Goal: Information Seeking & Learning: Learn about a topic

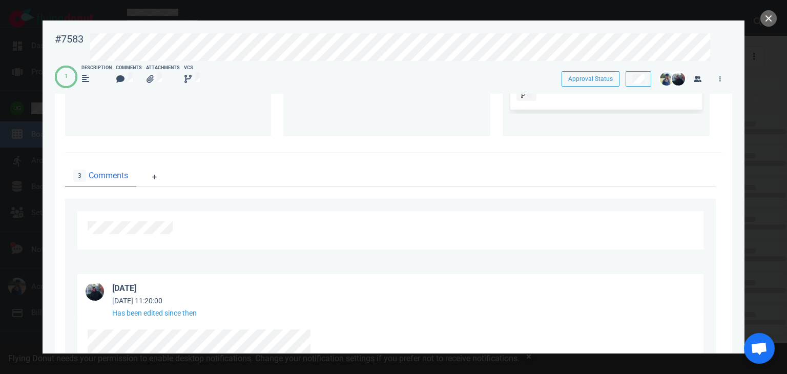
scroll to position [598, 0]
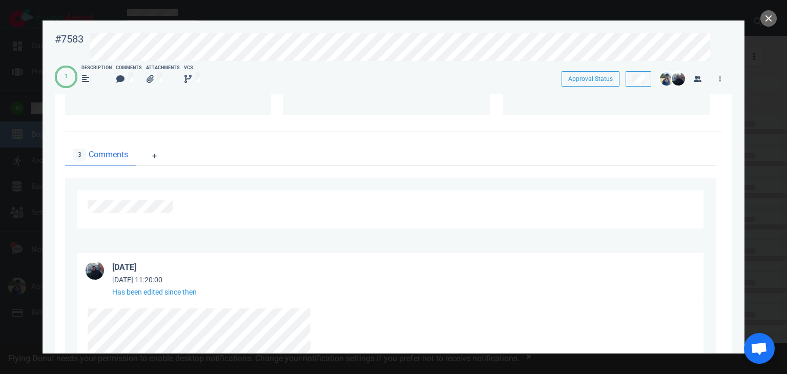
click at [307, 210] on div at bounding box center [388, 206] width 600 height 13
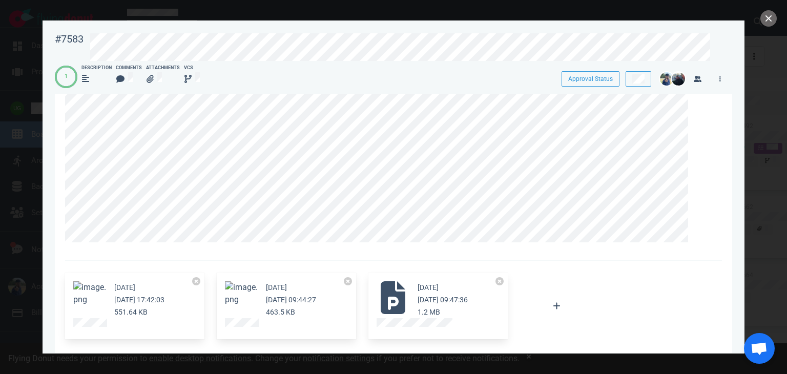
scroll to position [231, 0]
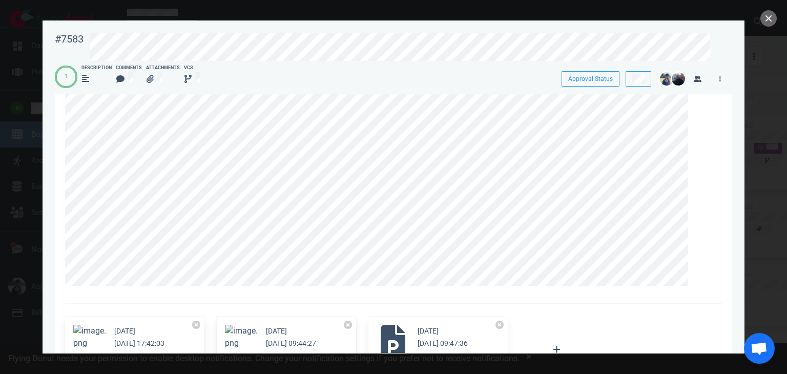
scroll to position [182, 0]
click at [766, 17] on button "close" at bounding box center [768, 18] width 16 height 16
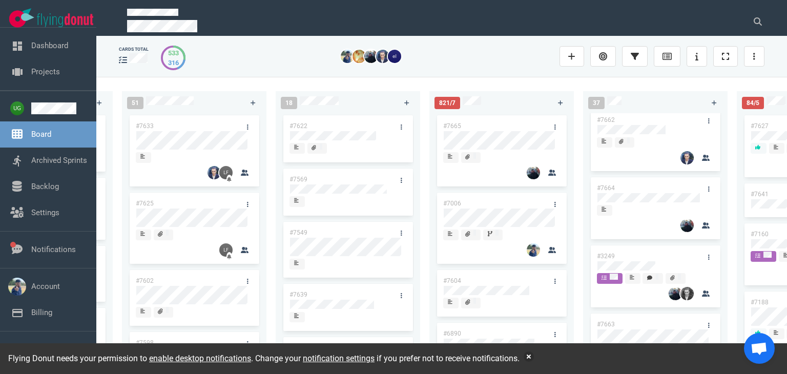
scroll to position [86, 0]
click at [114, 185] on div "223 #7646 #7563 #1948 #1674 #1617 #1660 #362 #4673" at bounding box center [45, 225] width 154 height 281
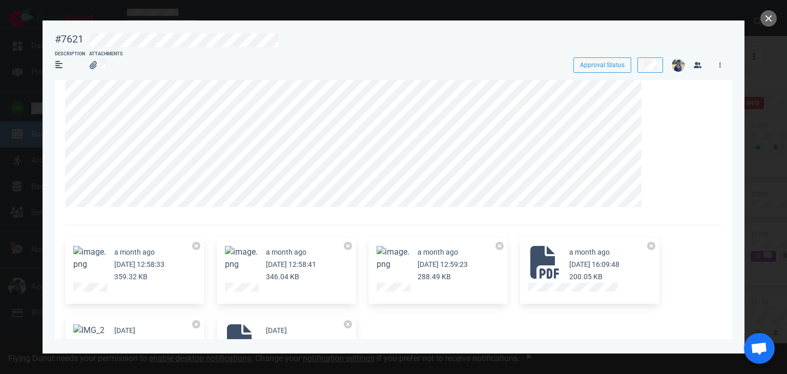
scroll to position [79, 0]
click at [93, 258] on button "Zoom image" at bounding box center [89, 257] width 33 height 25
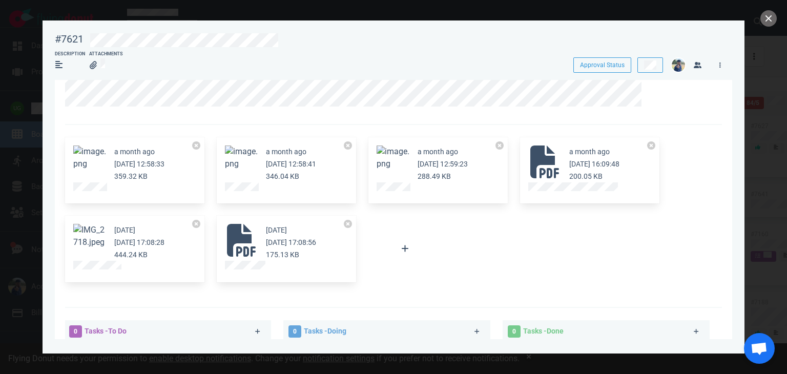
scroll to position [180, 0]
click at [96, 244] on button "Zoom image" at bounding box center [89, 234] width 33 height 25
click at [82, 247] on button "Zoom image" at bounding box center [89, 234] width 33 height 25
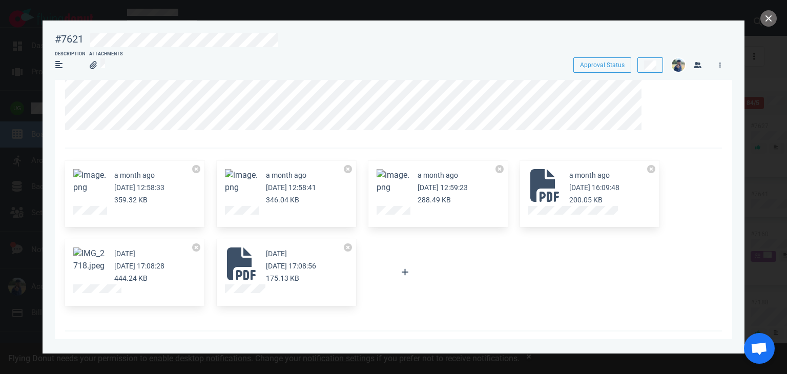
scroll to position [160, 0]
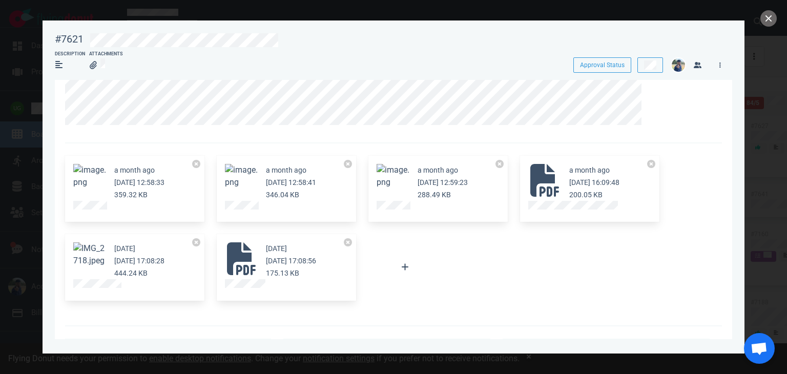
click at [88, 265] on button "Zoom image" at bounding box center [89, 254] width 33 height 25
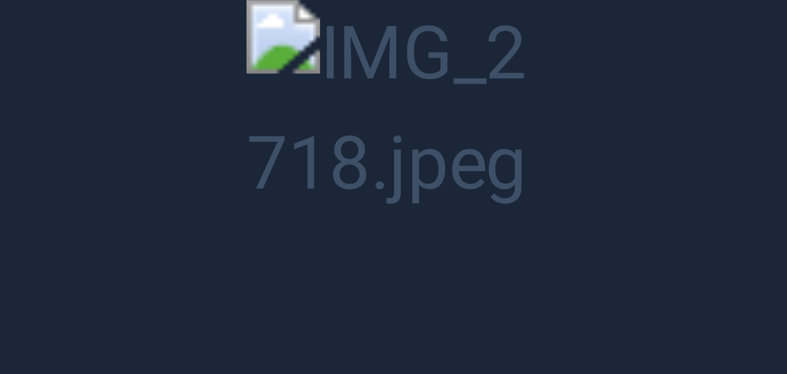
click at [144, 250] on button "Unzoom image" at bounding box center [393, 187] width 787 height 374
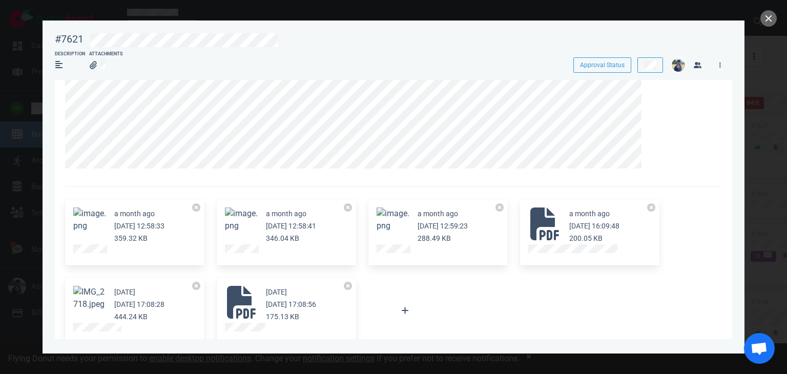
scroll to position [166, 0]
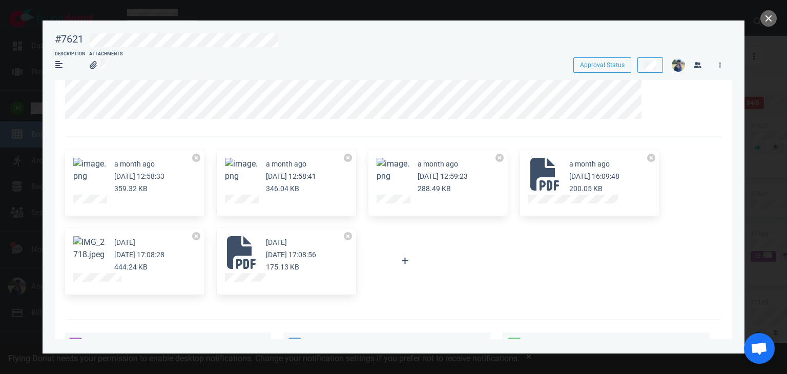
click at [85, 255] on button "Zoom image" at bounding box center [89, 248] width 33 height 25
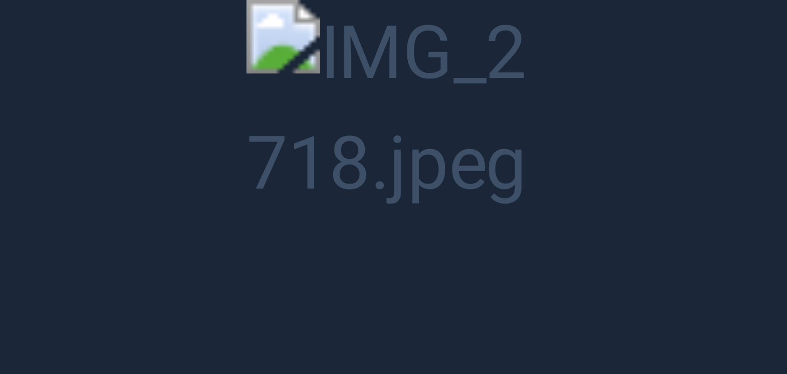
click at [131, 265] on button "Unzoom image" at bounding box center [393, 187] width 787 height 374
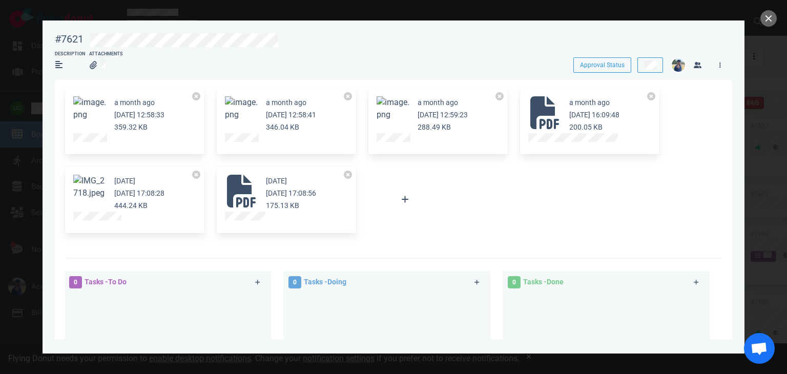
scroll to position [227, 0]
click at [82, 175] on button "Zoom image" at bounding box center [89, 187] width 33 height 25
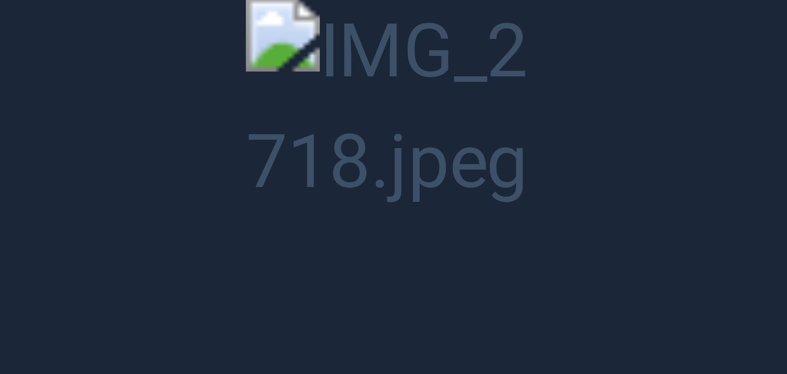
scroll to position [0, 0]
click at [125, 185] on button "Unzoom image" at bounding box center [393, 187] width 787 height 374
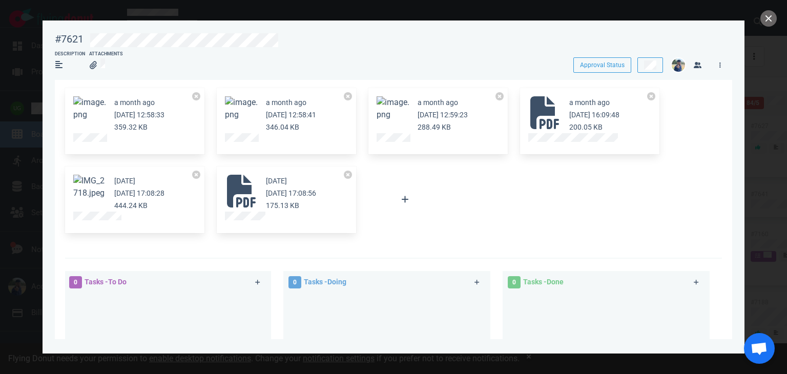
click at [78, 194] on button "Zoom image" at bounding box center [89, 187] width 33 height 25
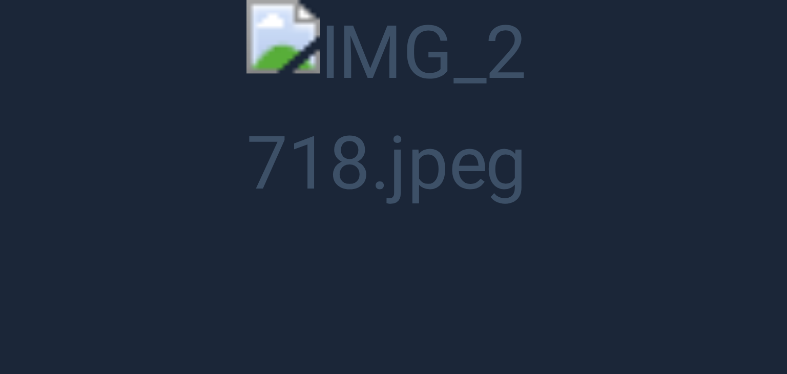
click at [469, 119] on button "Unzoom image" at bounding box center [393, 187] width 787 height 374
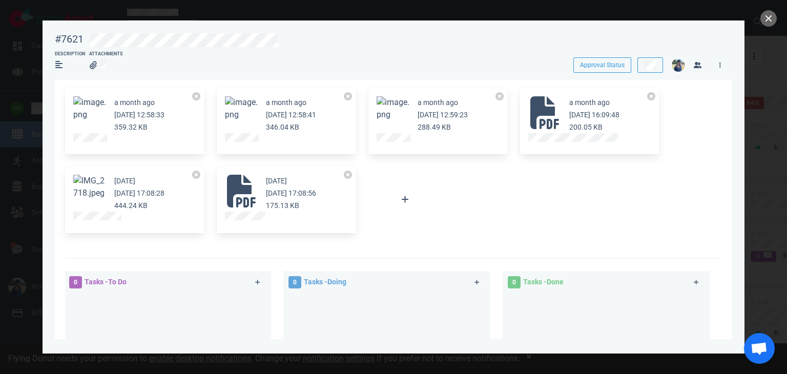
click at [82, 183] on button "Zoom image" at bounding box center [89, 187] width 33 height 25
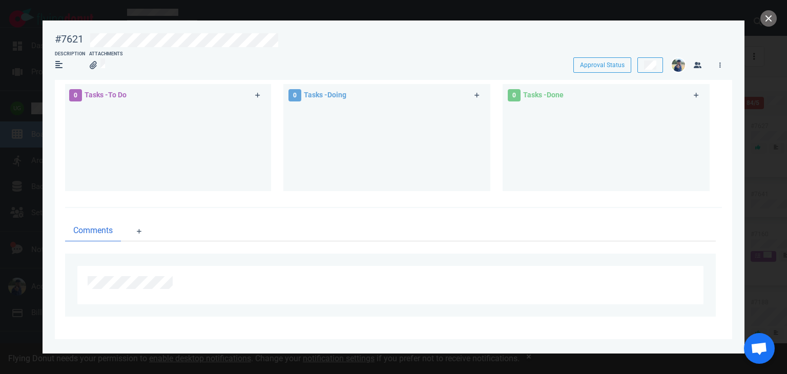
scroll to position [315, 0]
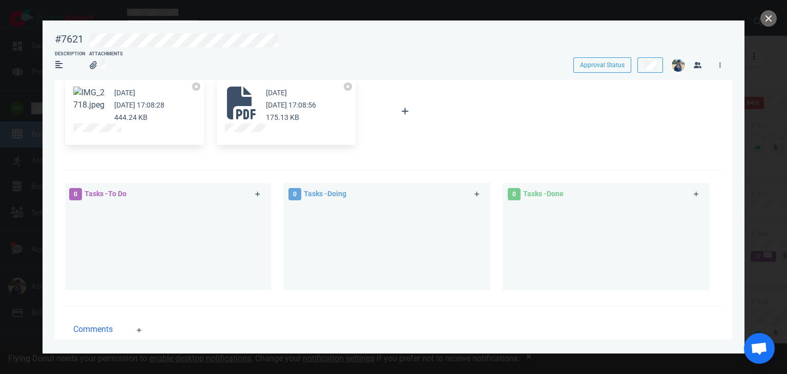
click at [89, 104] on button "Zoom image" at bounding box center [89, 99] width 33 height 25
